Goal: Task Accomplishment & Management: Complete application form

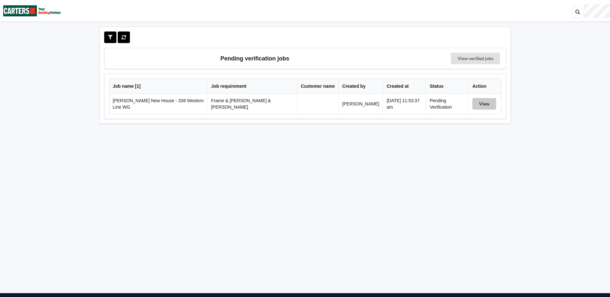
click at [474, 104] on button "View" at bounding box center [485, 104] width 24 height 12
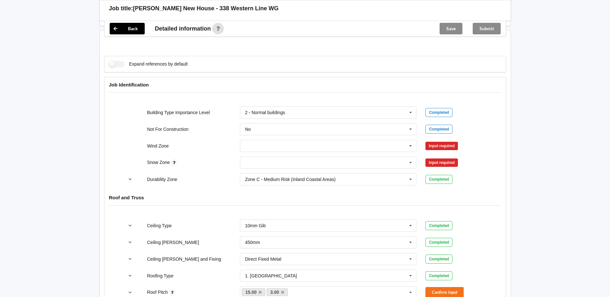
scroll to position [225, 0]
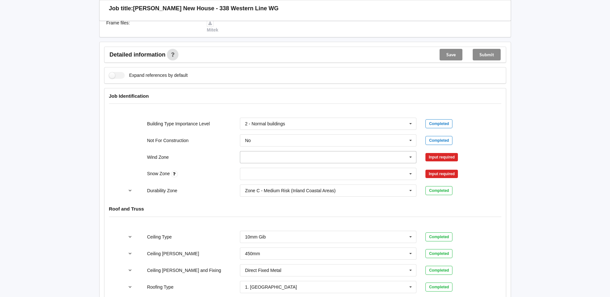
click at [283, 152] on input "text" at bounding box center [329, 158] width 176 height 12
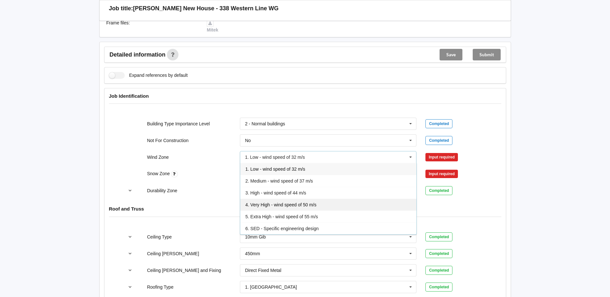
click at [285, 202] on span "4. Very High - wind speed of 50 m/s" at bounding box center [281, 204] width 71 height 5
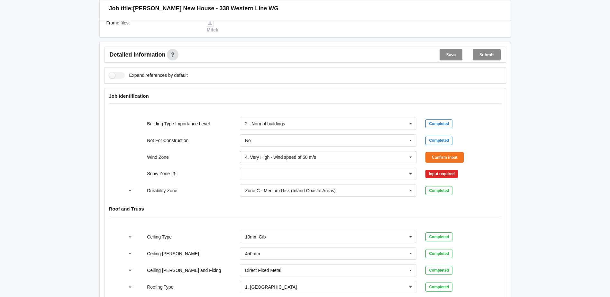
click at [299, 155] on div "4. Very High - wind speed of 50 m/s" at bounding box center [280, 157] width 71 height 5
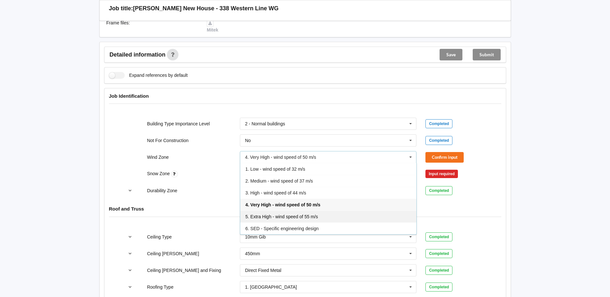
click at [286, 214] on span "5. Extra High - wind speed of 55 m/s" at bounding box center [282, 216] width 73 height 5
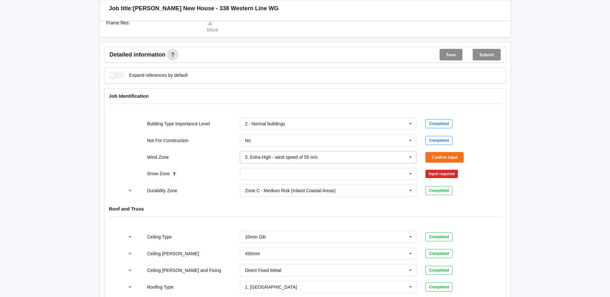
click at [301, 155] on div "5. Extra High - wind speed of 55 m/s" at bounding box center [281, 157] width 73 height 5
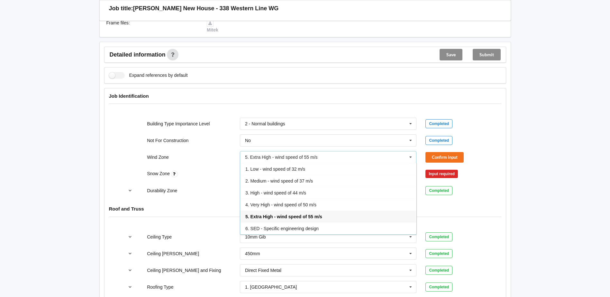
click at [295, 202] on span "4. Very High - wind speed of 50 m/s" at bounding box center [281, 204] width 71 height 5
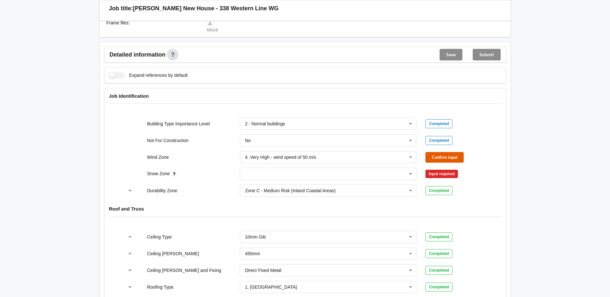
click at [456, 153] on button "Confirm input" at bounding box center [445, 157] width 38 height 11
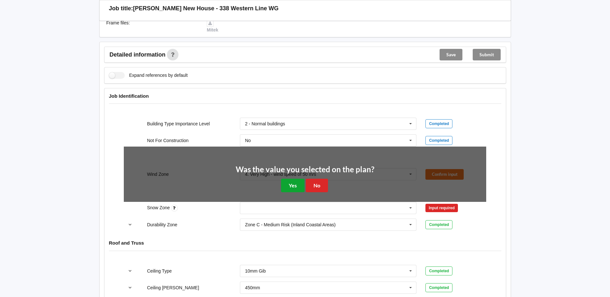
click at [299, 179] on button "Yes" at bounding box center [292, 185] width 23 height 13
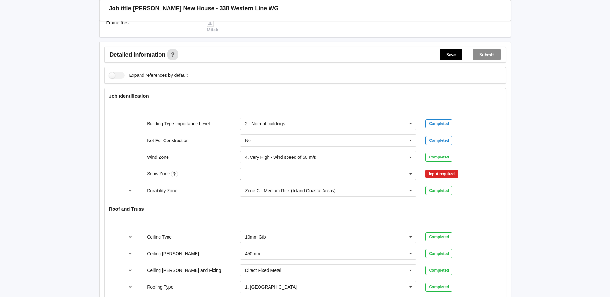
click at [256, 168] on input "text" at bounding box center [329, 174] width 176 height 12
click at [251, 192] on div "N1" at bounding box center [328, 198] width 176 height 12
click at [447, 169] on button "Confirm input" at bounding box center [445, 174] width 38 height 11
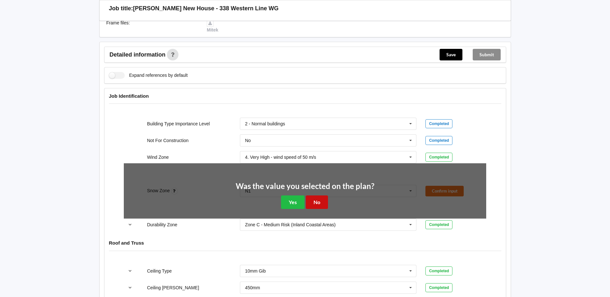
click at [318, 196] on button "No" at bounding box center [317, 202] width 22 height 13
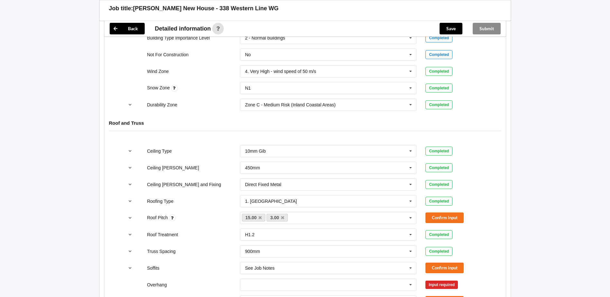
scroll to position [322, 0]
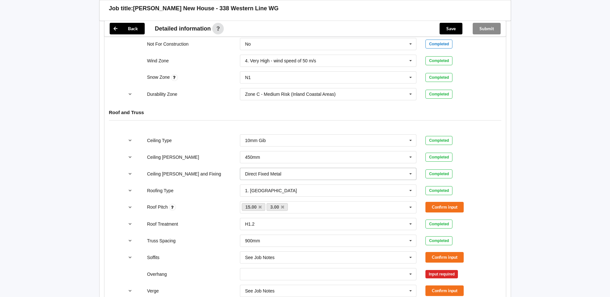
click at [298, 168] on input "text" at bounding box center [329, 174] width 176 height 12
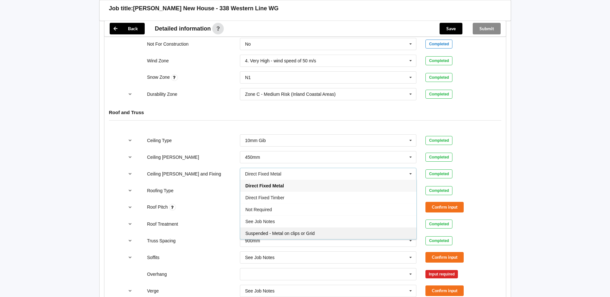
click at [287, 231] on span "Suspended - Metal on clips or Grid" at bounding box center [281, 233] width 70 height 5
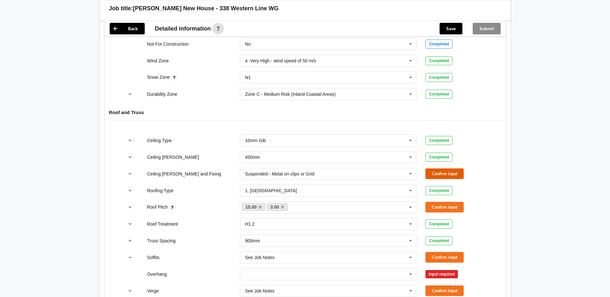
click at [451, 169] on button "Confirm input" at bounding box center [445, 174] width 38 height 11
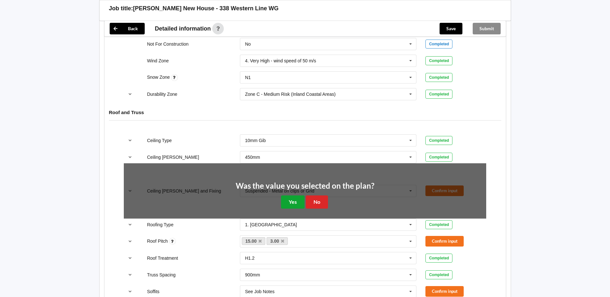
click at [295, 196] on button "Yes" at bounding box center [292, 202] width 23 height 13
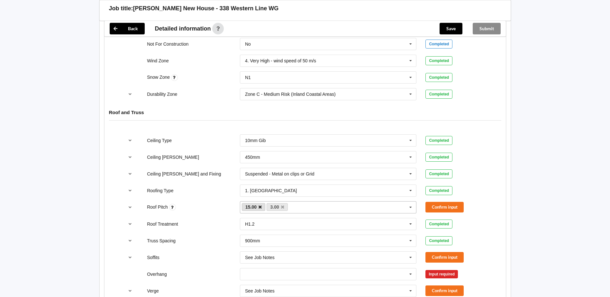
click at [259, 205] on icon at bounding box center [260, 207] width 3 height 4
click at [446, 202] on button "Confirm input" at bounding box center [445, 207] width 38 height 11
click at [342, 281] on div "See Job Notes See Job Notes 300mm 450mm 600mm 750mm Multiple Values – See As Pe…" at bounding box center [329, 291] width 186 height 21
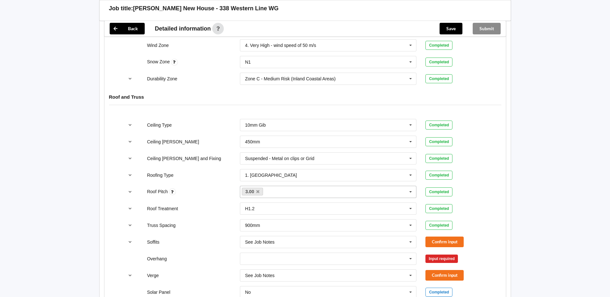
scroll to position [374, 0]
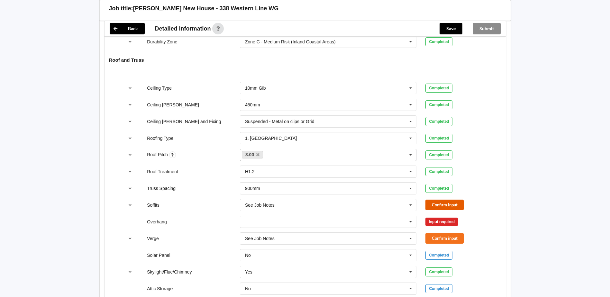
click at [450, 200] on button "Confirm input" at bounding box center [445, 205] width 38 height 11
click at [417, 199] on input "text" at bounding box center [329, 205] width 176 height 12
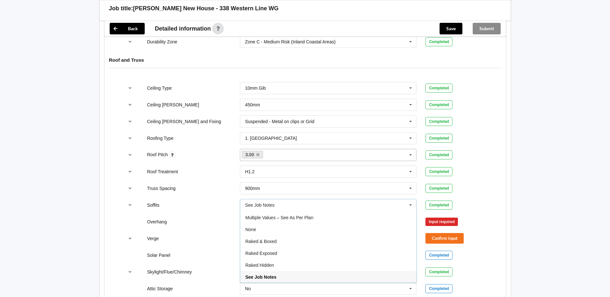
click at [413, 199] on icon at bounding box center [411, 205] width 10 height 12
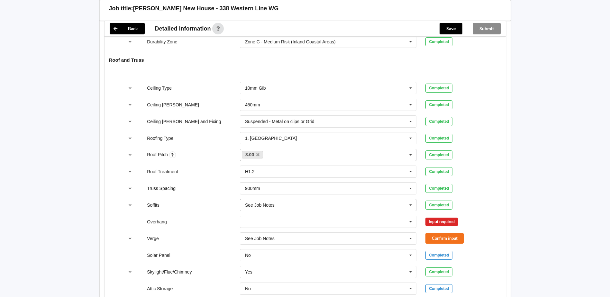
click at [413, 199] on icon at bounding box center [411, 205] width 10 height 12
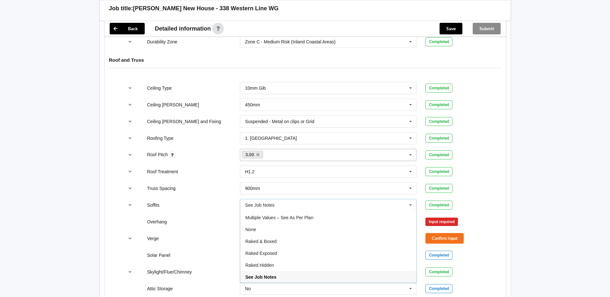
click at [340, 212] on div "Multiple Values – See As Per Plan" at bounding box center [328, 218] width 176 height 12
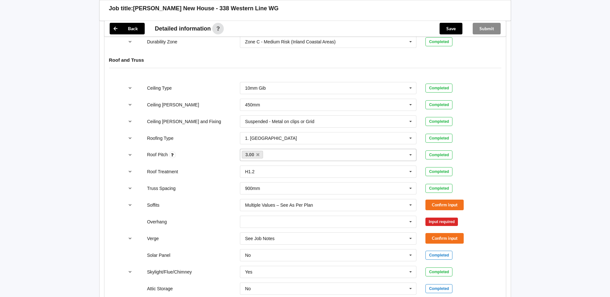
click at [469, 200] on div "Confirm input" at bounding box center [456, 205] width 61 height 11
click at [445, 200] on button "Confirm input" at bounding box center [445, 205] width 38 height 11
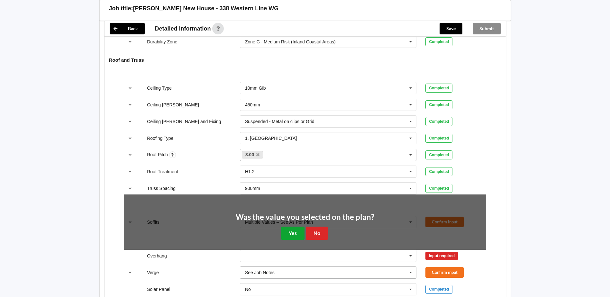
click at [292, 227] on button "Yes" at bounding box center [292, 233] width 23 height 13
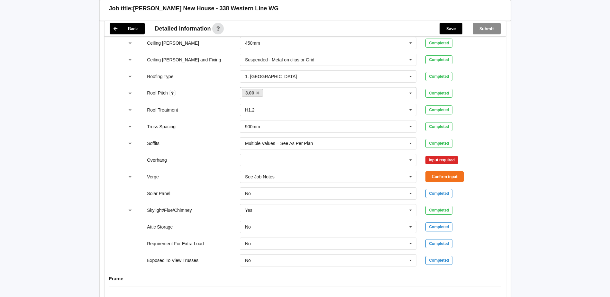
scroll to position [433, 0]
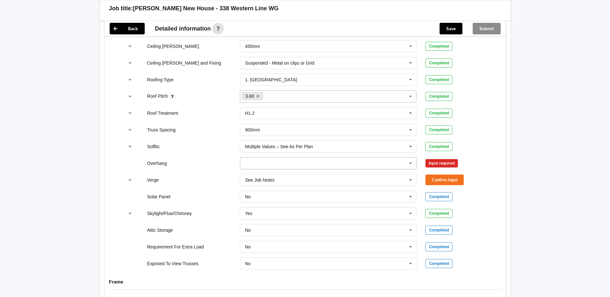
click at [327, 158] on input "text" at bounding box center [329, 164] width 176 height 12
click at [311, 217] on div "Multiple Values – See As Per Plan" at bounding box center [328, 223] width 176 height 12
click at [446, 158] on button "Confirm input" at bounding box center [445, 163] width 38 height 11
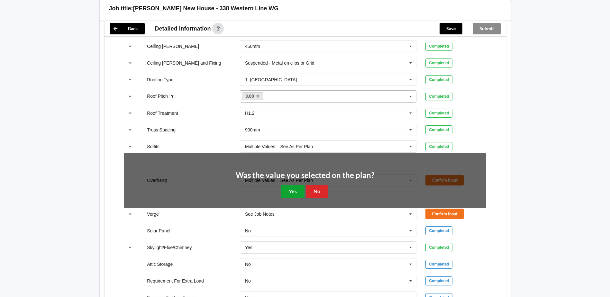
click at [296, 187] on button "Yes" at bounding box center [292, 191] width 23 height 13
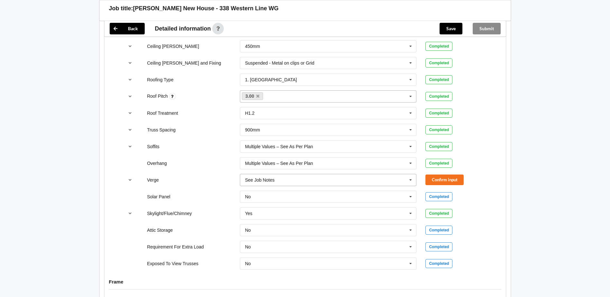
click at [302, 174] on input "text" at bounding box center [329, 180] width 176 height 12
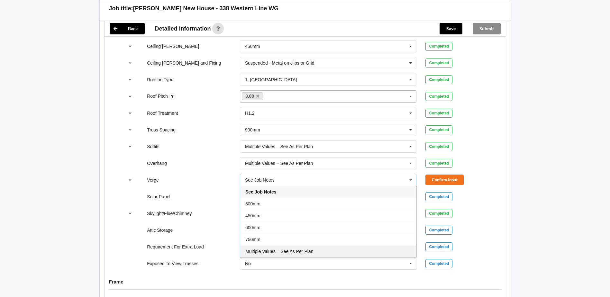
click at [294, 246] on div "Multiple Values – See As Per Plan" at bounding box center [328, 252] width 176 height 12
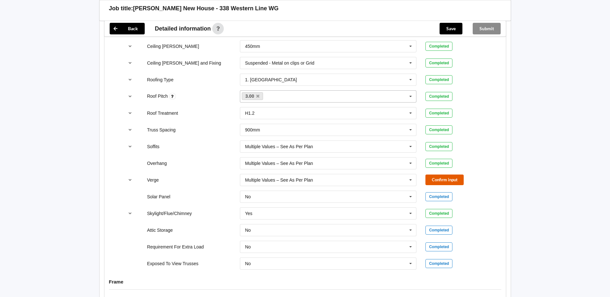
click at [449, 175] on button "Confirm input" at bounding box center [445, 180] width 38 height 11
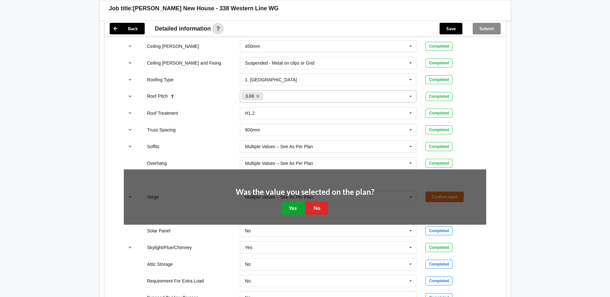
click at [288, 202] on button "Yes" at bounding box center [292, 208] width 23 height 13
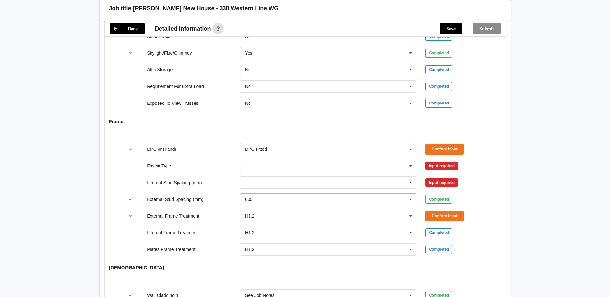
scroll to position [594, 0]
click at [293, 160] on input "text" at bounding box center [329, 166] width 176 height 12
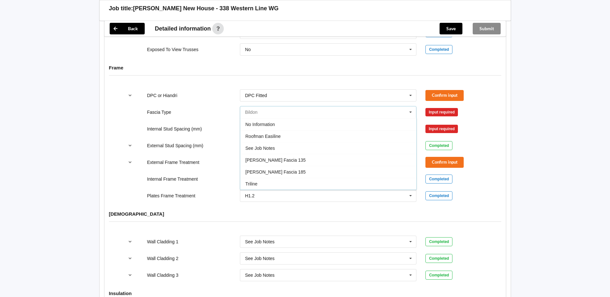
scroll to position [588, 0]
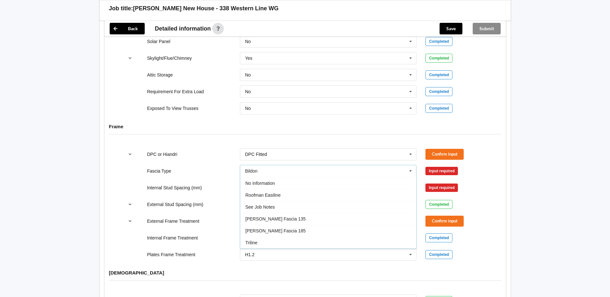
click at [172, 185] on label "Internal Stud Spacing (mm)" at bounding box center [174, 187] width 55 height 5
click at [313, 165] on input "text" at bounding box center [329, 171] width 176 height 12
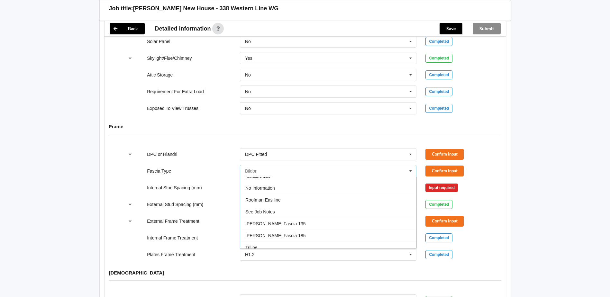
scroll to position [214, 0]
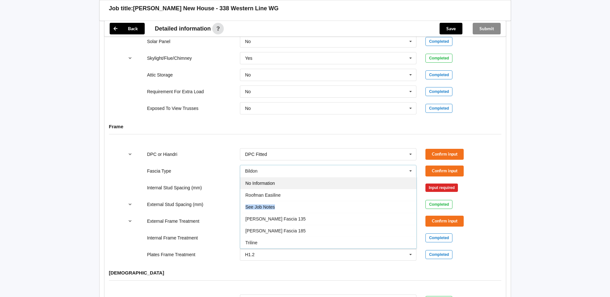
drag, startPoint x: 295, startPoint y: 202, endPoint x: 294, endPoint y: 180, distance: 22.2
click at [294, 181] on div "Bildon Continuous 180 Diamond 147 M85 - 180mmx18mm M85A - 230mmx18mm M86 - 135m…" at bounding box center [328, 213] width 177 height 72
drag, startPoint x: 294, startPoint y: 180, endPoint x: 296, endPoint y: 176, distance: 3.9
click at [296, 177] on div "No Information" at bounding box center [328, 183] width 176 height 12
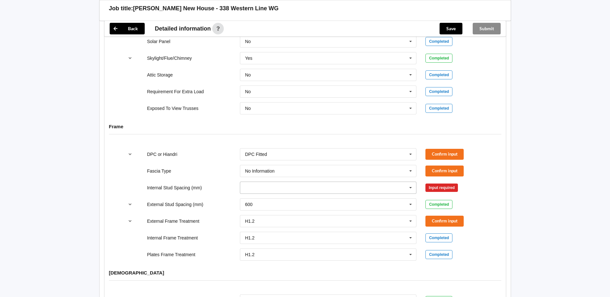
click at [343, 182] on input "text" at bounding box center [329, 188] width 176 height 12
click at [324, 253] on div "Multiple Values – See As Per Plan" at bounding box center [328, 259] width 176 height 12
click at [443, 182] on button "Confirm input" at bounding box center [445, 187] width 38 height 11
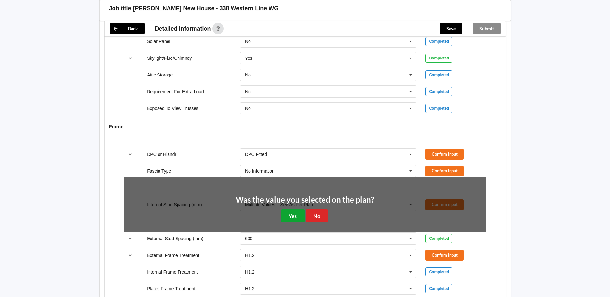
drag, startPoint x: 295, startPoint y: 211, endPoint x: 415, endPoint y: 224, distance: 120.4
click at [295, 211] on button "Yes" at bounding box center [292, 215] width 23 height 13
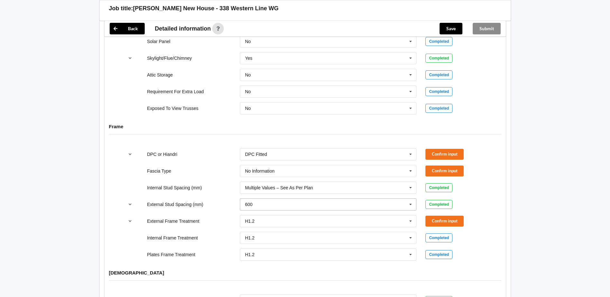
click at [413, 199] on icon at bounding box center [411, 205] width 10 height 12
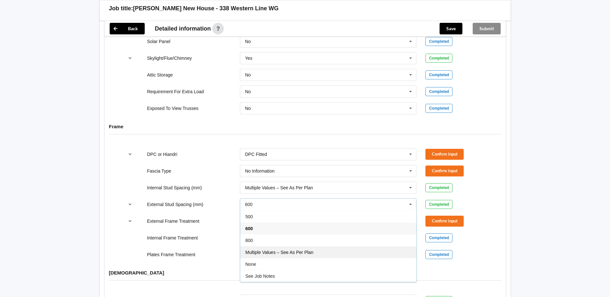
click at [315, 248] on div "Multiple Values – See As Per Plan" at bounding box center [328, 252] width 176 height 12
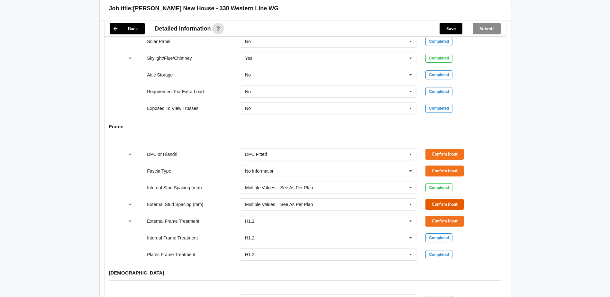
click at [442, 199] on button "Confirm input" at bounding box center [445, 204] width 38 height 11
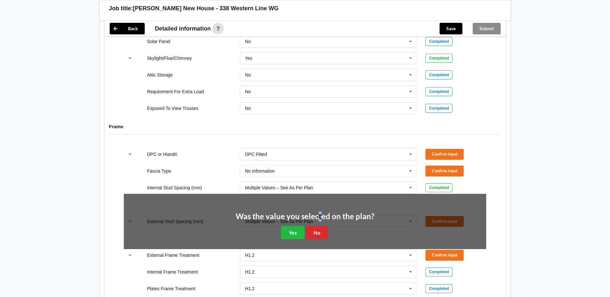
click at [318, 214] on h2 "Was the value you selected on the plan?" at bounding box center [305, 217] width 139 height 10
drag, startPoint x: 318, startPoint y: 214, endPoint x: 291, endPoint y: 224, distance: 28.3
click at [291, 226] on button "Yes" at bounding box center [292, 232] width 23 height 13
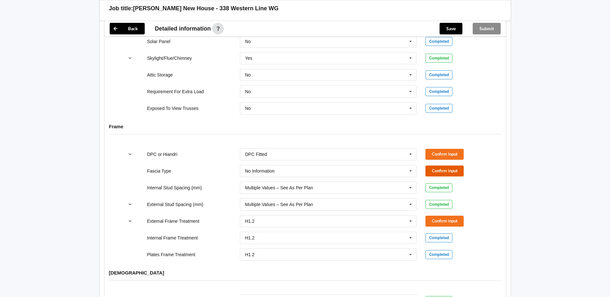
click at [442, 166] on button "Confirm input" at bounding box center [445, 171] width 38 height 11
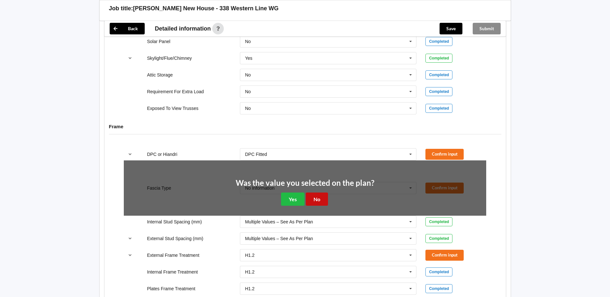
click at [314, 193] on button "No" at bounding box center [317, 199] width 22 height 13
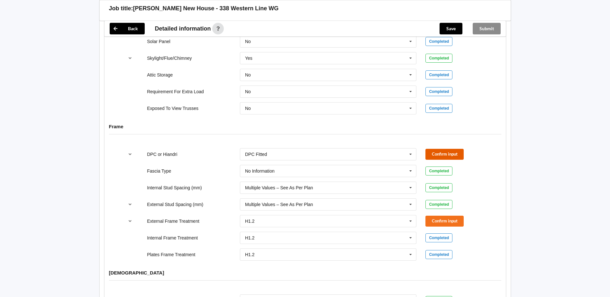
click at [463, 152] on button "Confirm input" at bounding box center [445, 154] width 38 height 11
click at [436, 216] on button "Confirm input" at bounding box center [445, 221] width 38 height 11
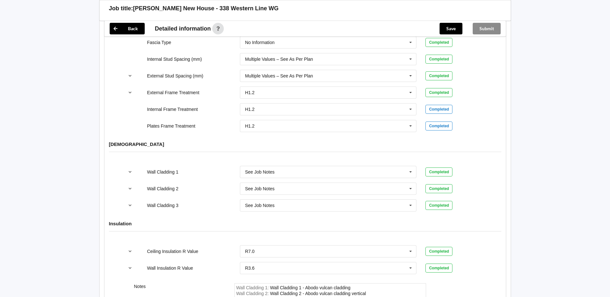
scroll to position [749, 0]
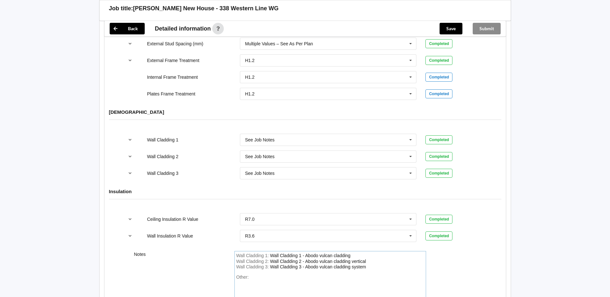
click at [313, 264] on div "Wall Cladding 3 - Abodo vulcan cladding system" at bounding box center [318, 266] width 96 height 5
click at [411, 135] on icon at bounding box center [411, 140] width 10 height 12
click at [502, 172] on div "Wall Cladding 1 See Job Notes Axon Panel B/Back 135 B/Back 135 Rebated B/Back 1…" at bounding box center [306, 156] width 402 height 55
click at [407, 153] on icon at bounding box center [411, 157] width 10 height 12
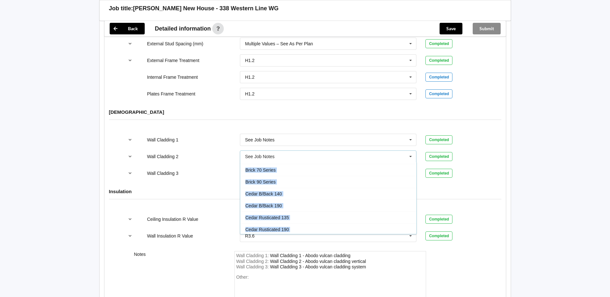
scroll to position [0, 0]
drag, startPoint x: 413, startPoint y: 212, endPoint x: 411, endPoint y: 147, distance: 65.4
click at [411, 151] on div "See Job Notes Axon Panel B/Back 135 B/Back 135 Rebated B/Back 142 B/Back 180 B/…" at bounding box center [328, 157] width 177 height 12
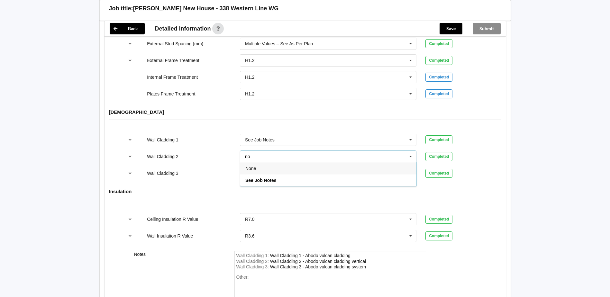
type input "no"
click at [360, 162] on div "None" at bounding box center [328, 168] width 176 height 12
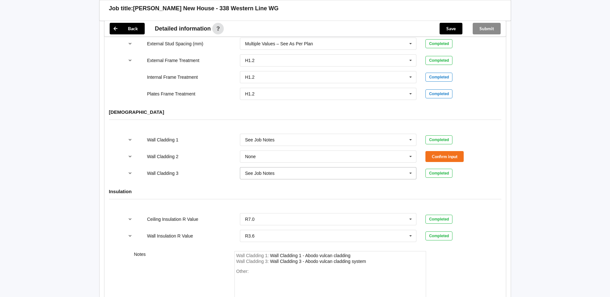
click at [410, 168] on icon at bounding box center [411, 174] width 10 height 12
type input "non"
click at [337, 179] on div "None" at bounding box center [328, 185] width 176 height 12
click at [435, 151] on button "Confirm input" at bounding box center [445, 156] width 38 height 11
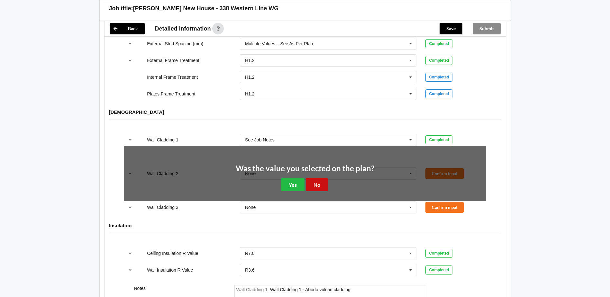
click at [316, 178] on button "No" at bounding box center [317, 184] width 22 height 13
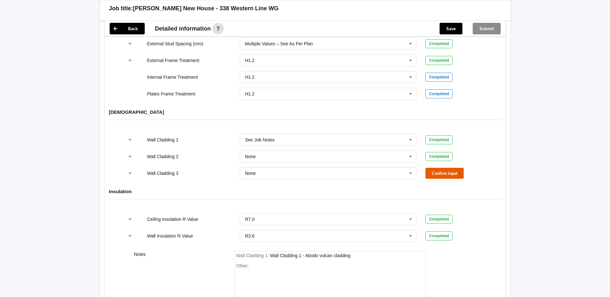
click at [444, 168] on button "Confirm input" at bounding box center [445, 173] width 38 height 11
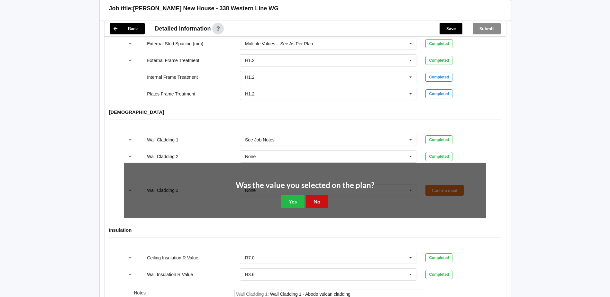
click at [314, 195] on button "No" at bounding box center [317, 201] width 22 height 13
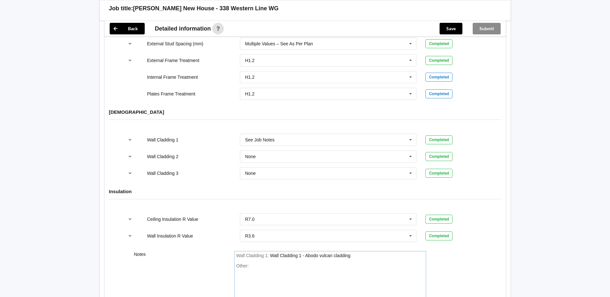
click at [349, 253] on div "Wall Cladding 1 - Abodo vulcan cladding" at bounding box center [310, 255] width 80 height 5
click at [270, 253] on div "Wall Cladding 1 - Abodo vulcan cladding system" at bounding box center [318, 255] width 96 height 5
click at [382, 253] on div "Wall Cladding 1 : Wall Cladding 1 - Abodo vulcan cladding system" at bounding box center [330, 256] width 188 height 6
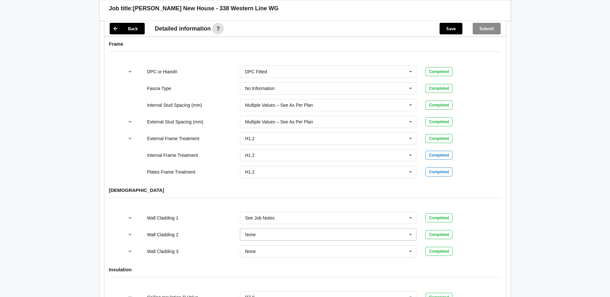
scroll to position [802, 0]
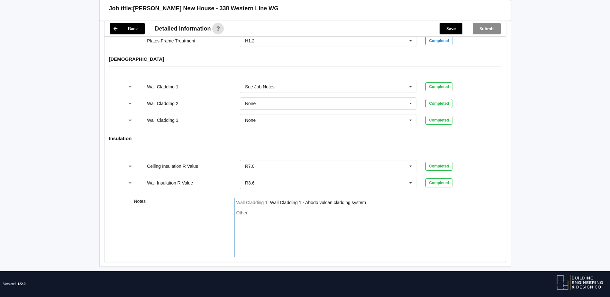
click at [258, 210] on div "Other:" at bounding box center [330, 232] width 188 height 45
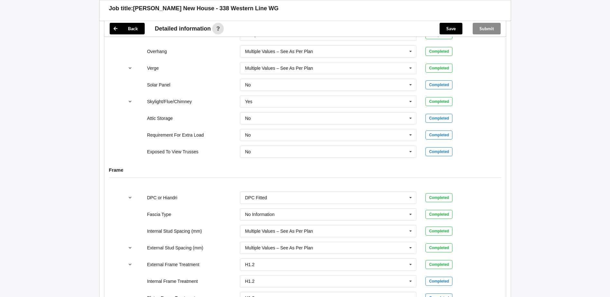
scroll to position [513, 0]
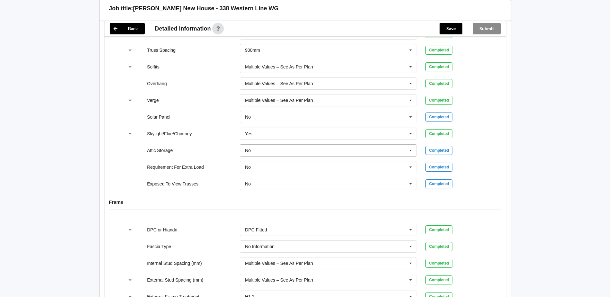
click at [297, 145] on input "text" at bounding box center [329, 151] width 176 height 12
click at [291, 147] on input "text" at bounding box center [329, 151] width 176 height 12
click at [259, 145] on input "text" at bounding box center [329, 151] width 176 height 12
click at [196, 147] on div "Attic Storage" at bounding box center [189, 150] width 93 height 6
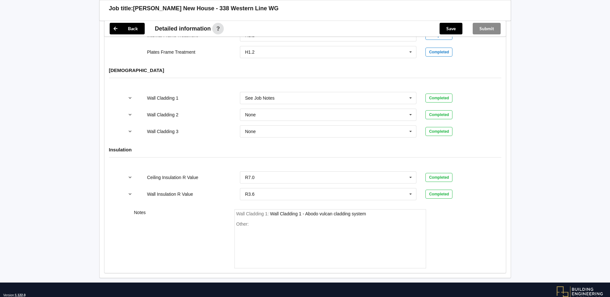
scroll to position [802, 0]
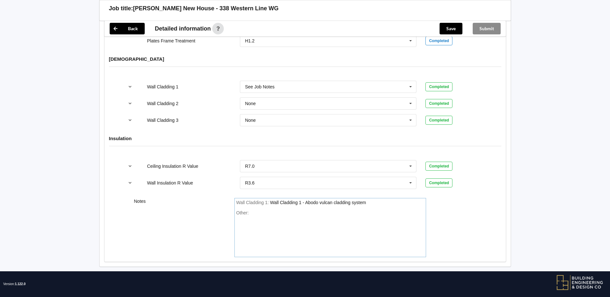
click at [256, 210] on div "Other:" at bounding box center [330, 232] width 188 height 45
click at [262, 210] on div "Note 2x400 DIA DUCTS" at bounding box center [274, 212] width 48 height 5
click at [261, 210] on div "Note 2x400 DIA DUCTS" at bounding box center [274, 212] width 48 height 5
click at [300, 210] on div "Note: space in trusses required for 2x400 DIA DUCTS" at bounding box center [304, 212] width 108 height 5
click at [262, 210] on div "Note: space in trusses required for 2x400 DIA DUCTS" at bounding box center [304, 212] width 108 height 5
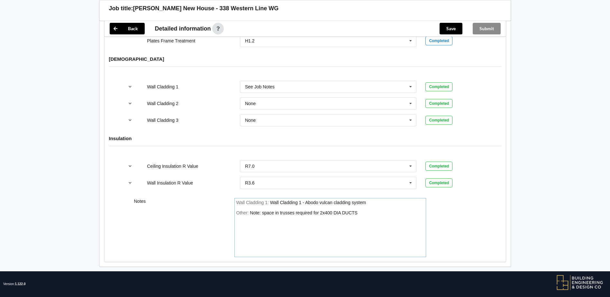
click at [363, 210] on div "Other: Note: space in trusses required for 2x400 DIA DUCTS" at bounding box center [330, 232] width 188 height 45
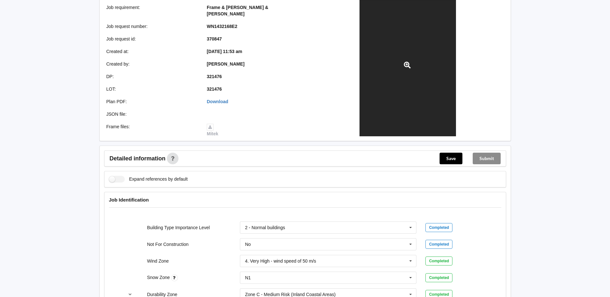
scroll to position [0, 0]
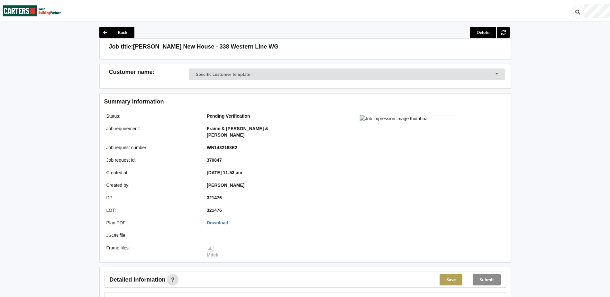
click at [451, 275] on button "Save" at bounding box center [451, 280] width 23 height 12
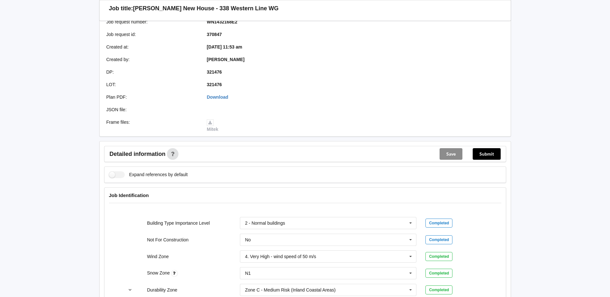
scroll to position [97, 0]
click at [493, 148] on button "Submit" at bounding box center [487, 154] width 28 height 12
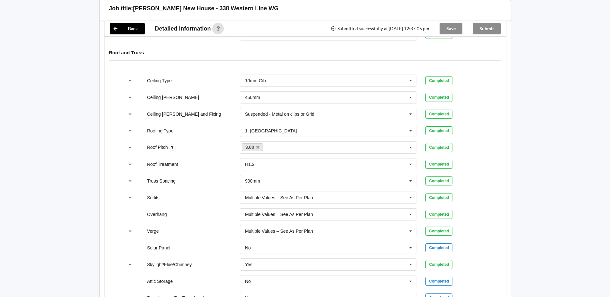
scroll to position [129, 0]
